Goal: Task Accomplishment & Management: Manage account settings

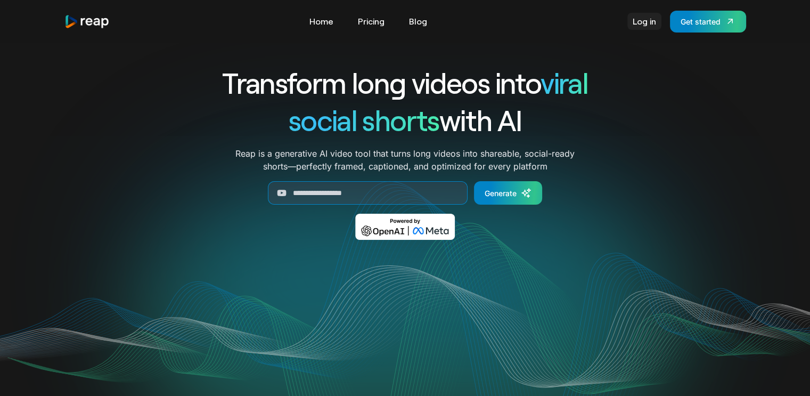
click at [653, 24] on link "Log in" at bounding box center [644, 21] width 34 height 17
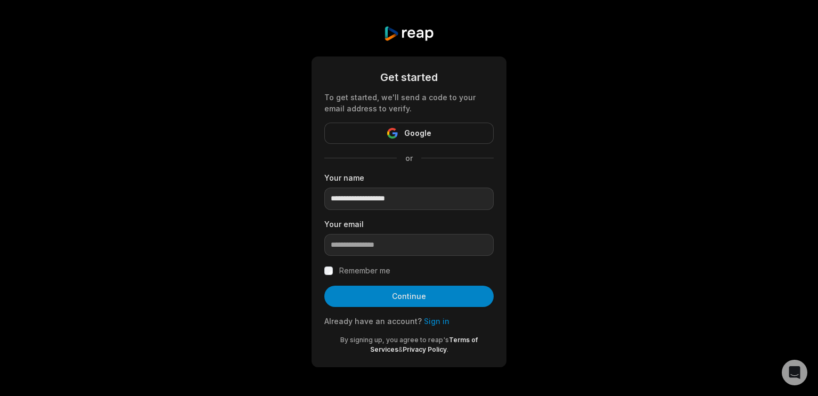
type input "**********"
type input "*"
click at [432, 324] on link "Sign in" at bounding box center [437, 320] width 26 height 9
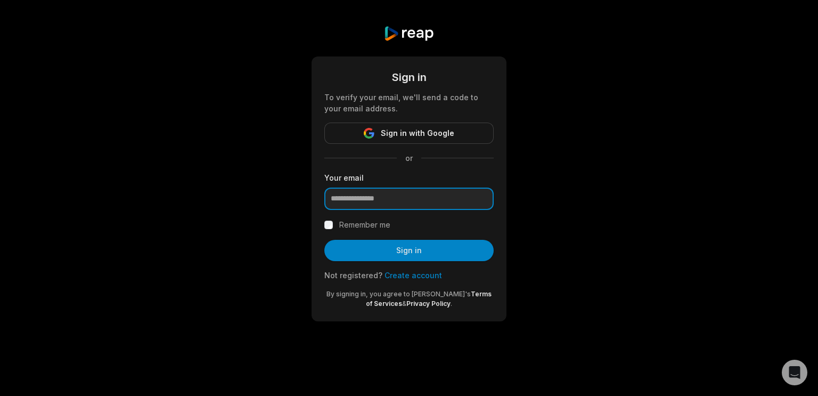
click at [406, 199] on input "email" at bounding box center [408, 198] width 169 height 22
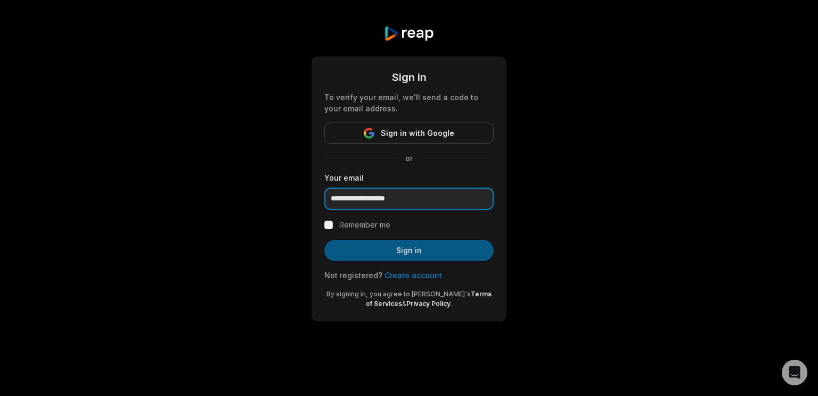
type input "**********"
click at [412, 256] on button "Sign in" at bounding box center [408, 250] width 169 height 21
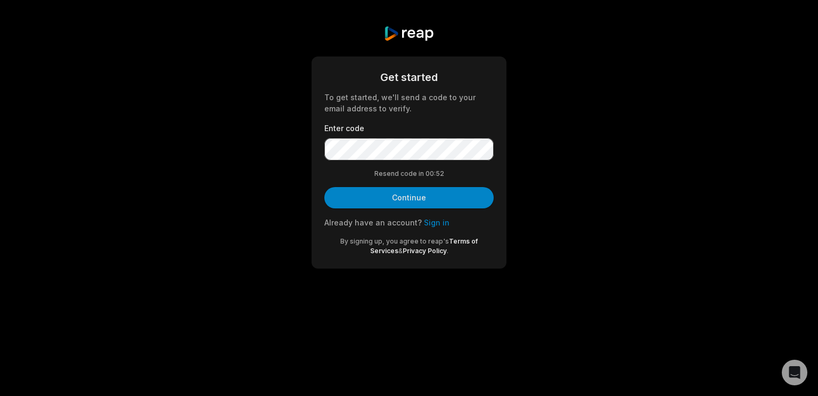
click at [407, 160] on form "Get started To get started, we'll send a code to your email address to verify. …" at bounding box center [408, 162] width 169 height 186
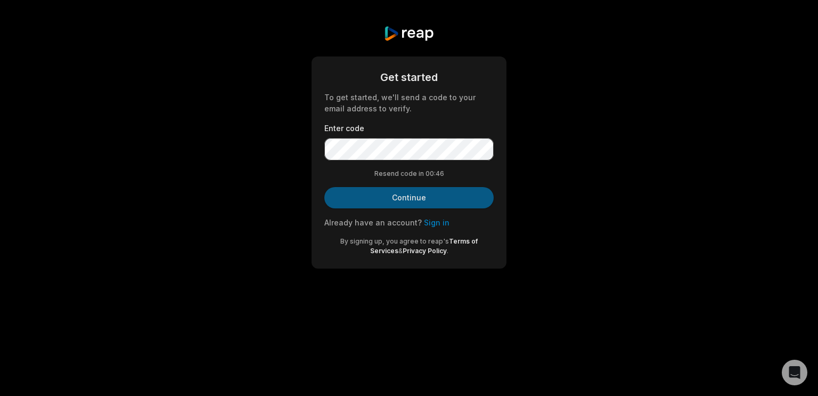
click at [427, 200] on button "Continue" at bounding box center [408, 197] width 169 height 21
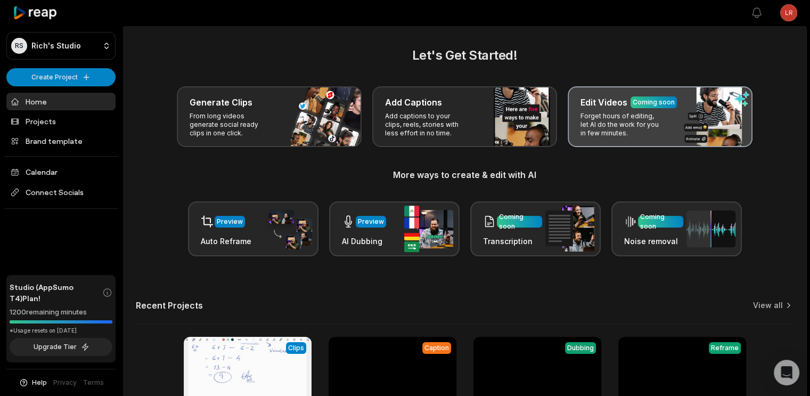
click at [632, 115] on p "Forget hours of editing, let AI do the work for you in few minutes." at bounding box center [621, 125] width 83 height 26
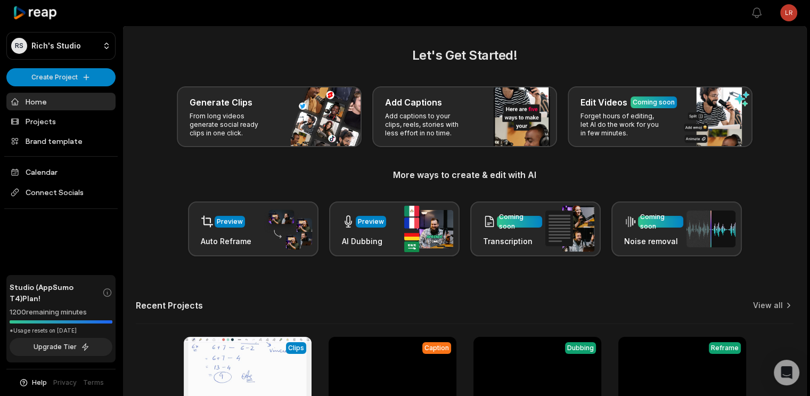
click at [48, 98] on link "Home" at bounding box center [60, 102] width 109 height 18
